Goal: Transaction & Acquisition: Download file/media

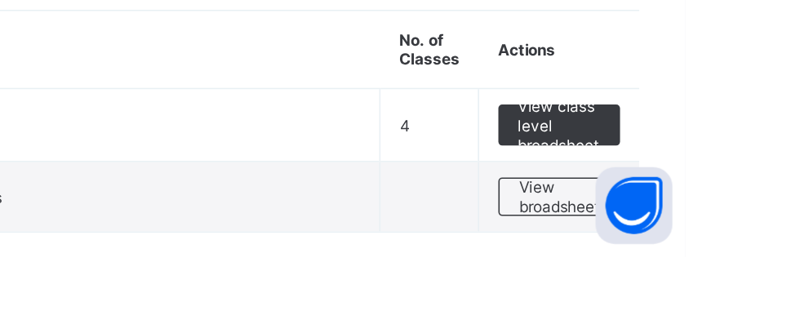
click at [729, 276] on span "View broadsheet" at bounding box center [719, 272] width 51 height 24
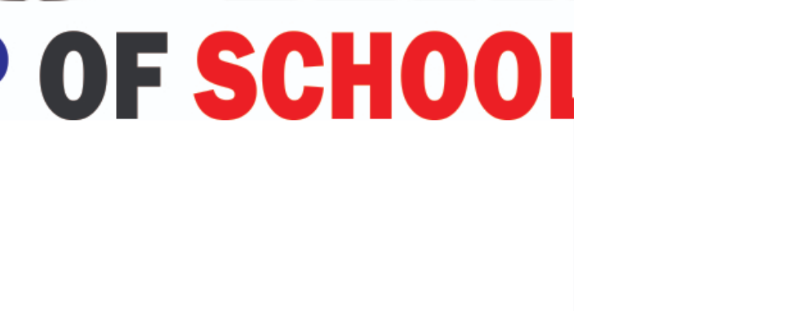
scroll to position [404, 0]
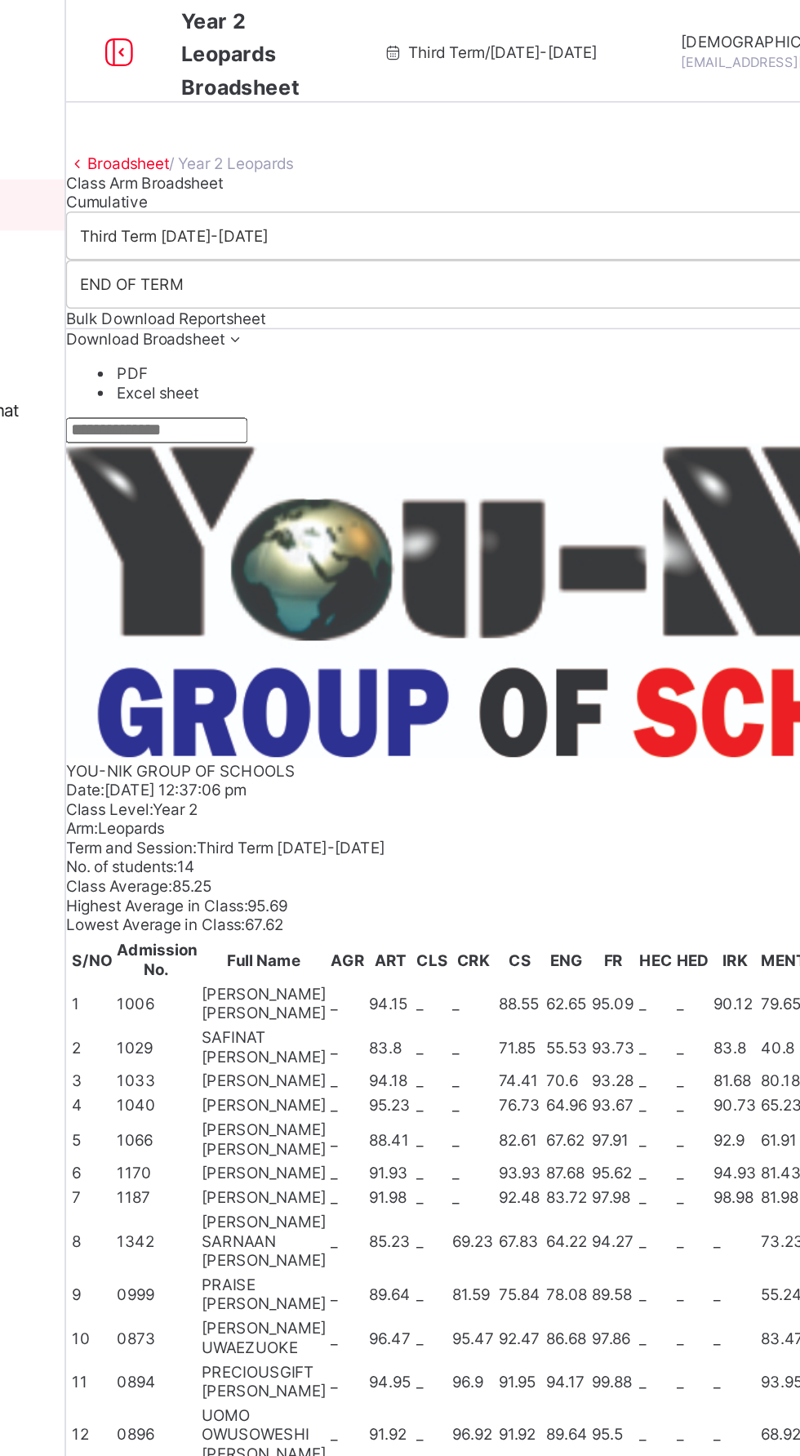
scroll to position [0, 231]
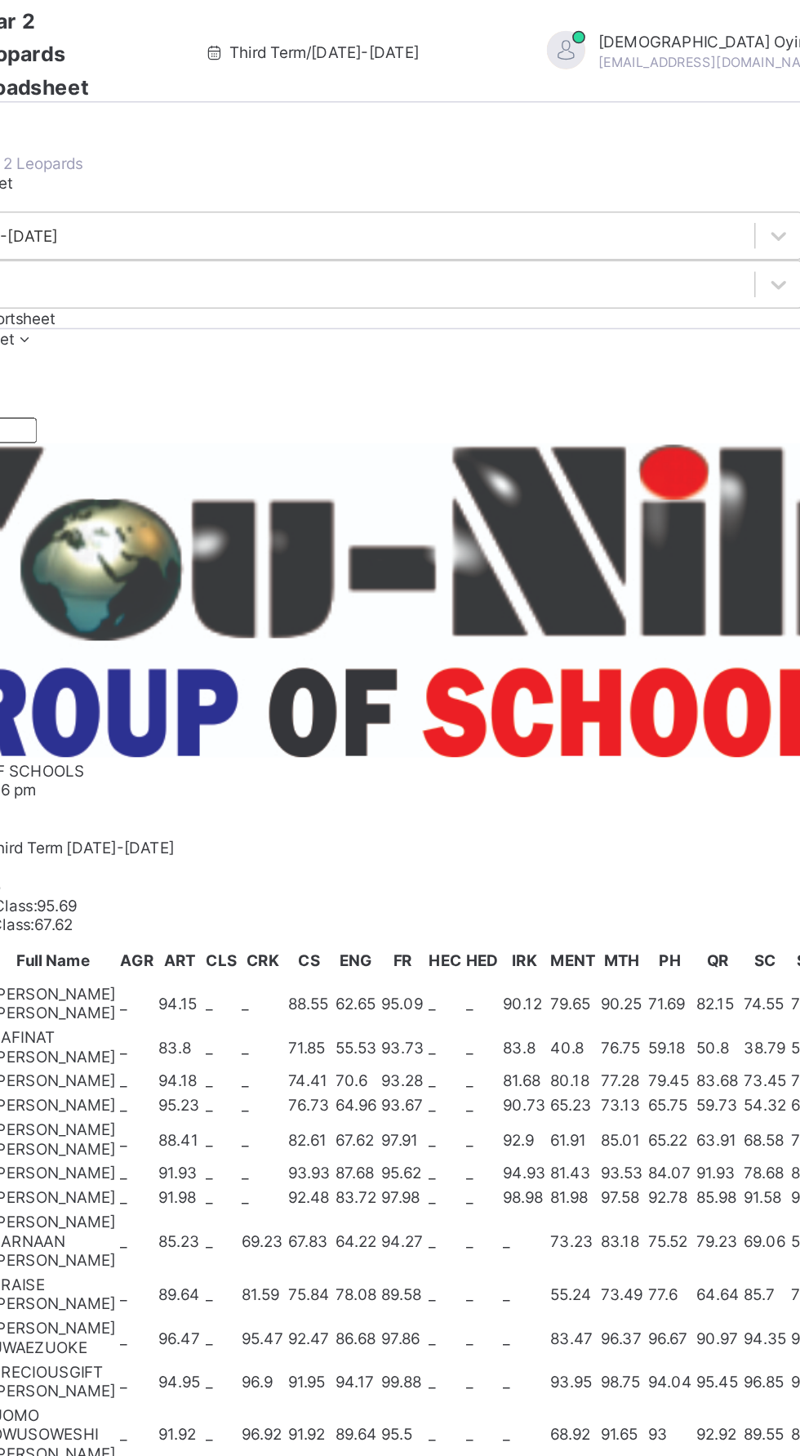
click at [323, 209] on span "Bulk Download Reportsheet" at bounding box center [259, 203] width 127 height 12
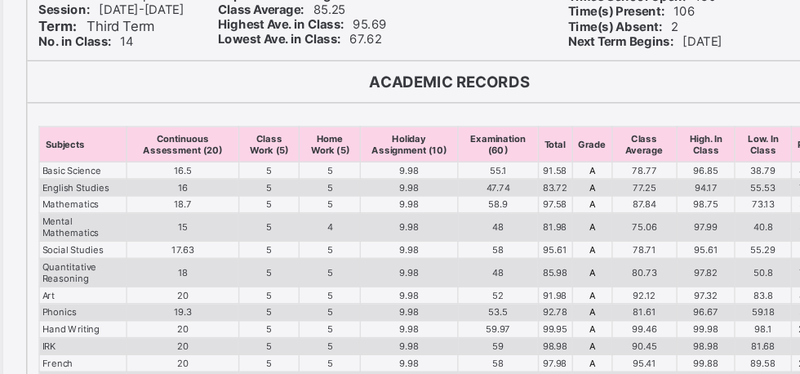
scroll to position [6835, 0]
